Goal: Task Accomplishment & Management: Manage account settings

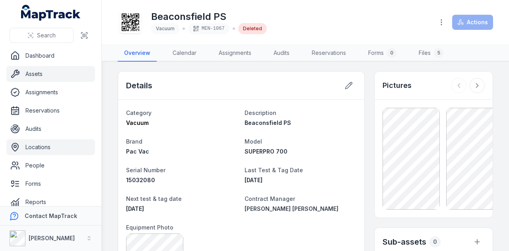
scroll to position [239, 0]
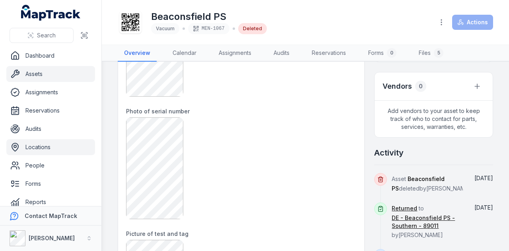
click at [68, 151] on link "Locations" at bounding box center [50, 147] width 89 height 16
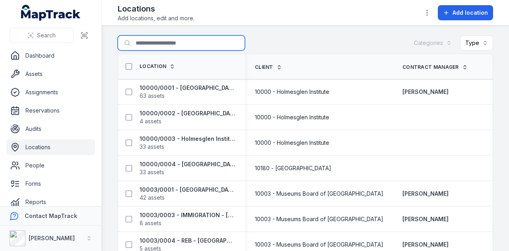
click at [171, 47] on input "Search for locations" at bounding box center [181, 42] width 127 height 15
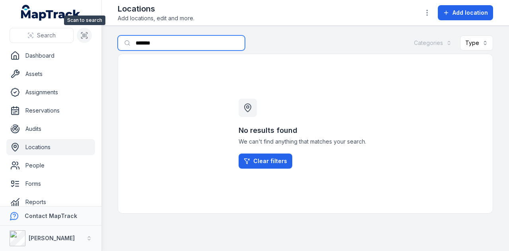
drag, startPoint x: 173, startPoint y: 47, endPoint x: 85, endPoint y: 42, distance: 87.7
click at [85, 42] on div "Search Dashboard Assets Assignments Reservations Audits Locations People Forms …" at bounding box center [254, 125] width 509 height 251
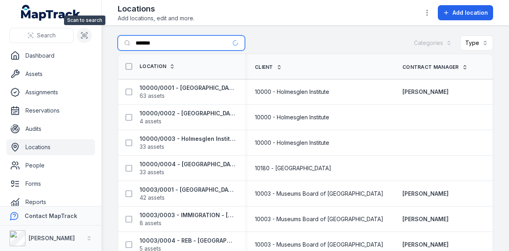
type input "*******"
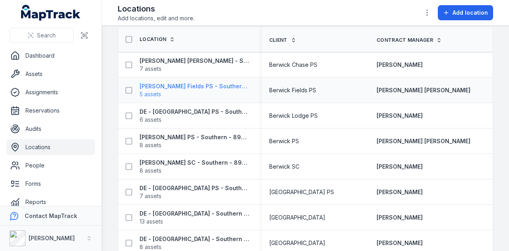
scroll to position [40, 0]
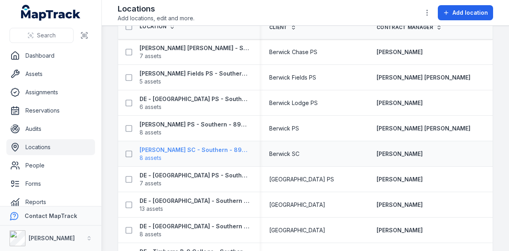
click at [193, 147] on strong "[PERSON_NAME] SC - Southern - 89017" at bounding box center [195, 150] width 111 height 8
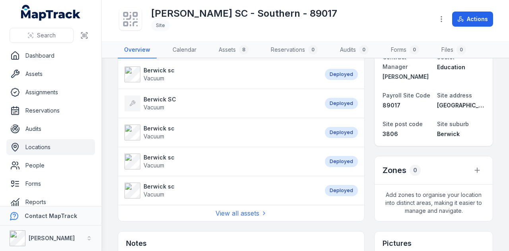
scroll to position [199, 0]
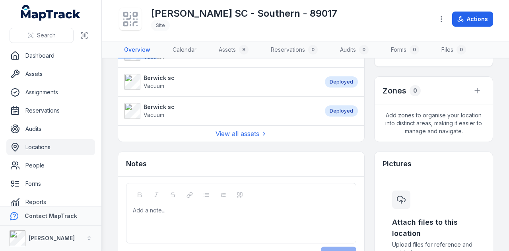
click at [211, 131] on div "View all assets" at bounding box center [241, 133] width 246 height 16
click at [228, 132] on link "View all assets" at bounding box center [242, 134] width 52 height 10
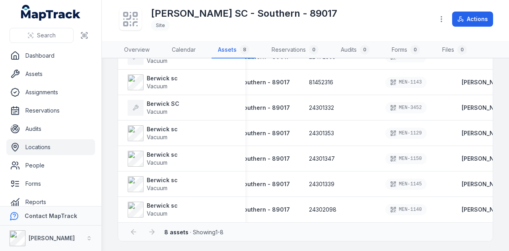
scroll to position [0, 124]
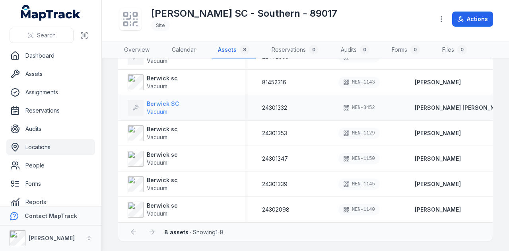
click at [166, 109] on span "Vacuum" at bounding box center [157, 111] width 21 height 7
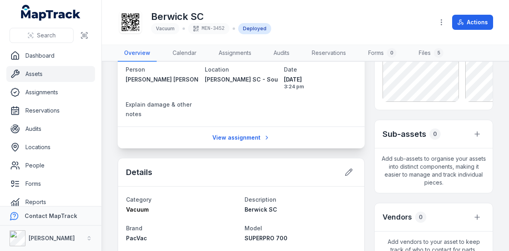
scroll to position [80, 0]
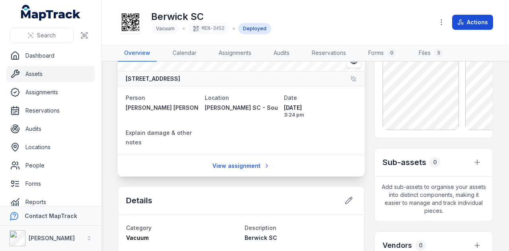
click at [479, 24] on button "Actions" at bounding box center [472, 22] width 41 height 15
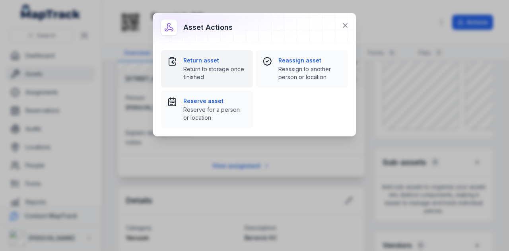
click at [204, 68] on span "Return to storage once finished" at bounding box center [214, 73] width 63 height 16
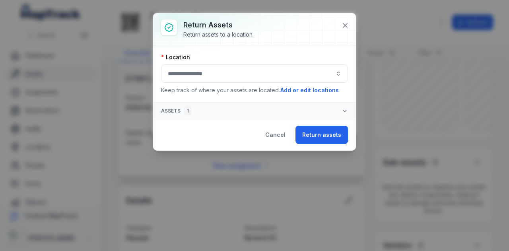
click at [255, 76] on button "button" at bounding box center [254, 73] width 187 height 18
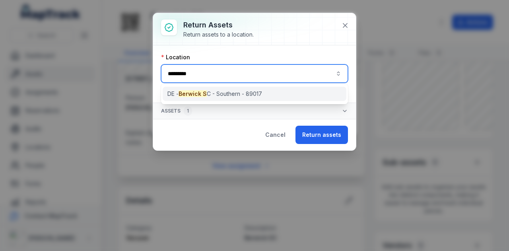
type input "*********"
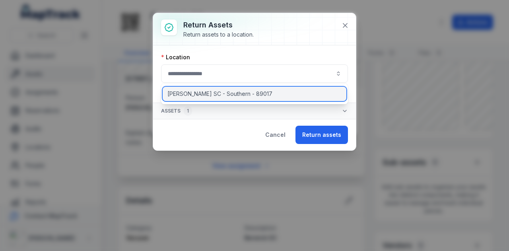
click at [249, 100] on div "[PERSON_NAME] SC - Southern - 89017" at bounding box center [255, 94] width 184 height 14
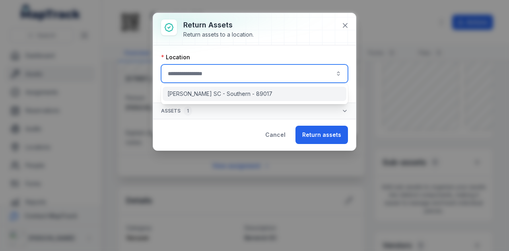
type input "**********"
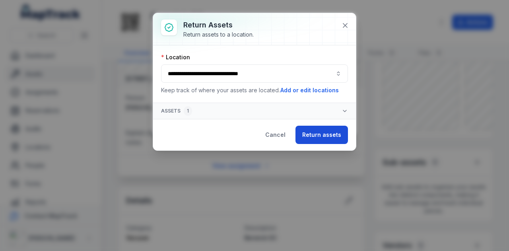
click at [330, 135] on button "Return assets" at bounding box center [322, 135] width 53 height 18
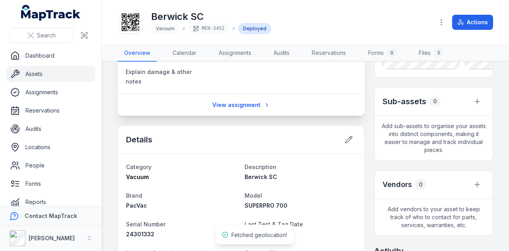
scroll to position [199, 0]
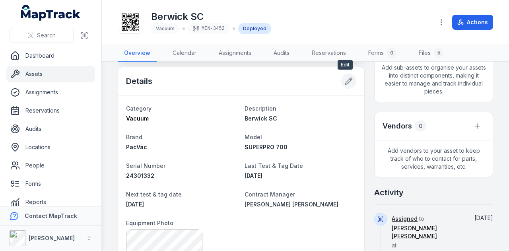
click at [347, 81] on icon at bounding box center [349, 81] width 8 height 8
